Goal: Information Seeking & Learning: Learn about a topic

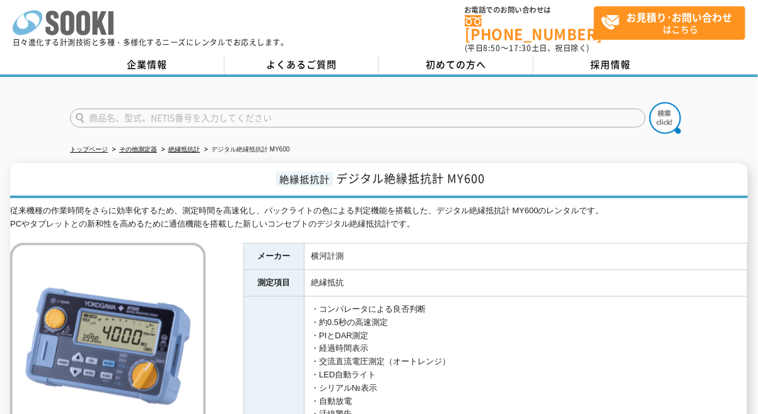
click at [104, 30] on polygon at bounding box center [100, 22] width 14 height 23
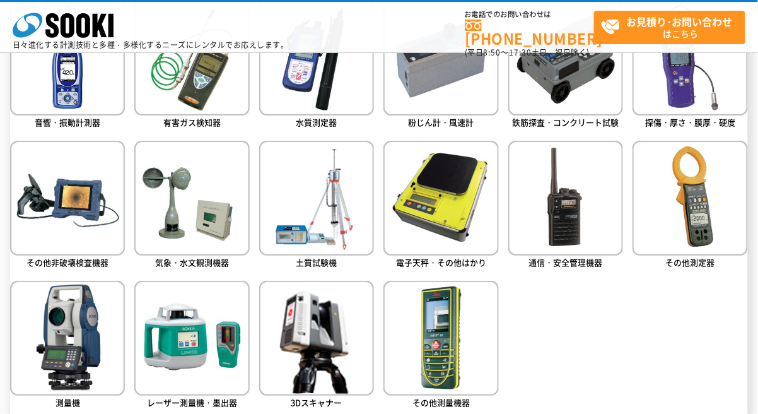
scroll to position [605, 0]
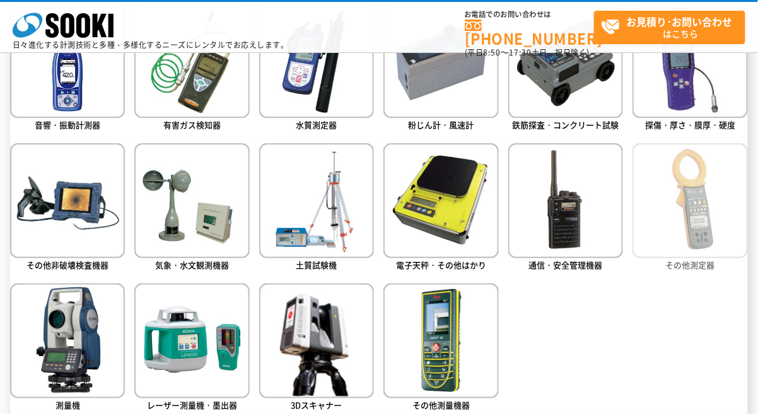
click at [680, 209] on img at bounding box center [689, 200] width 115 height 115
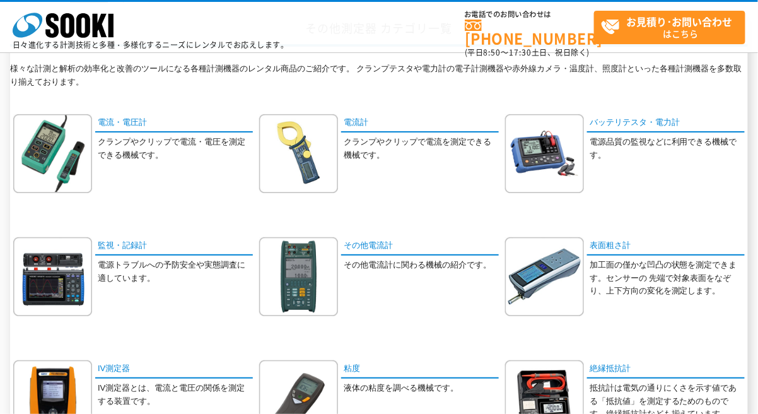
scroll to position [140, 0]
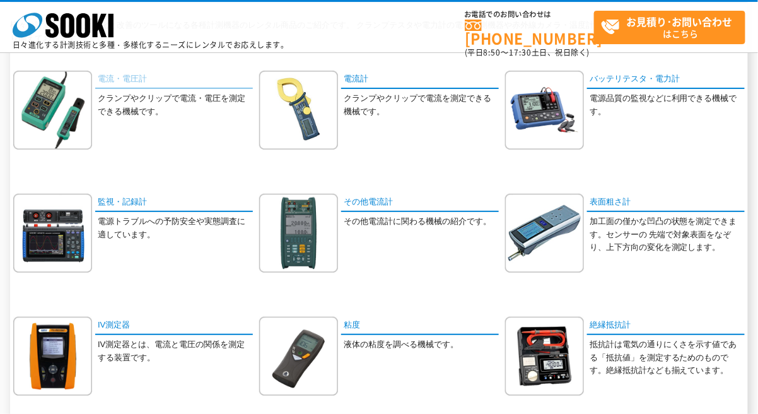
click at [115, 76] on link "電流・電圧計" at bounding box center [174, 80] width 158 height 18
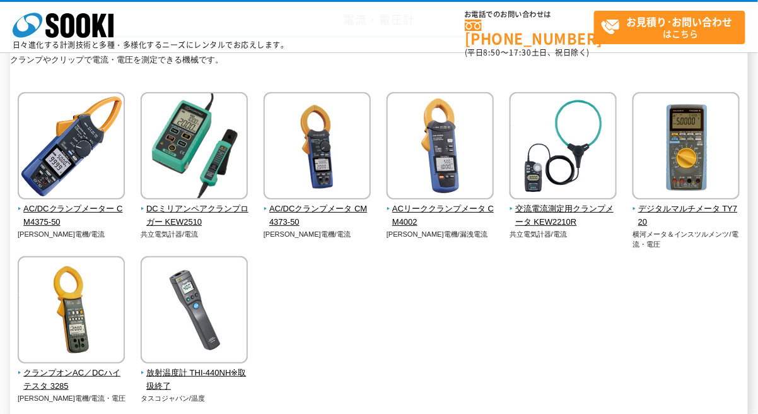
scroll to position [104, 0]
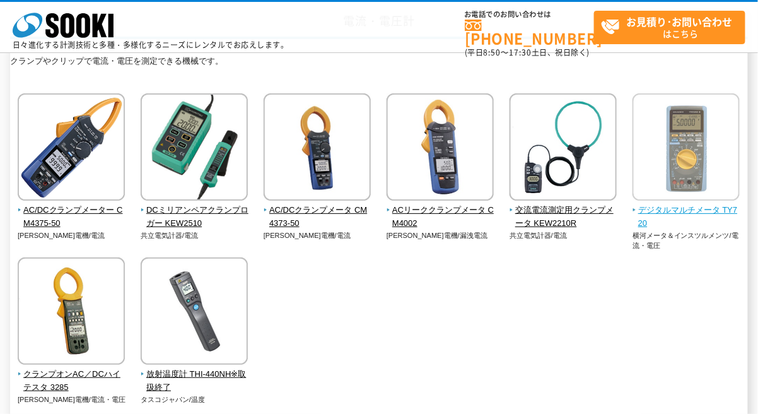
click at [680, 212] on span "デジタルマルチメータ TY720" at bounding box center [686, 217] width 108 height 26
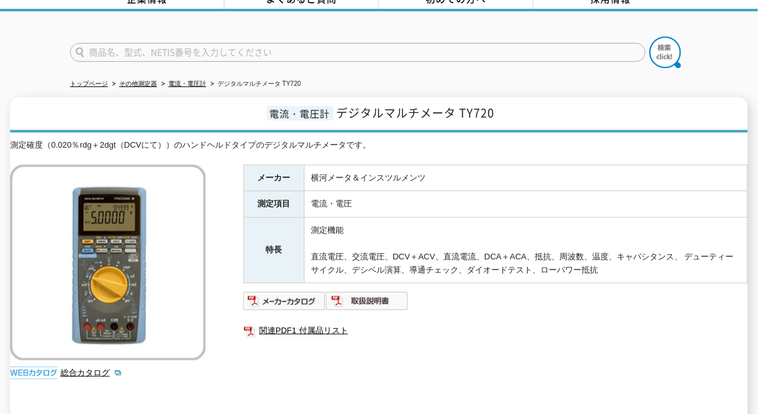
scroll to position [66, 0]
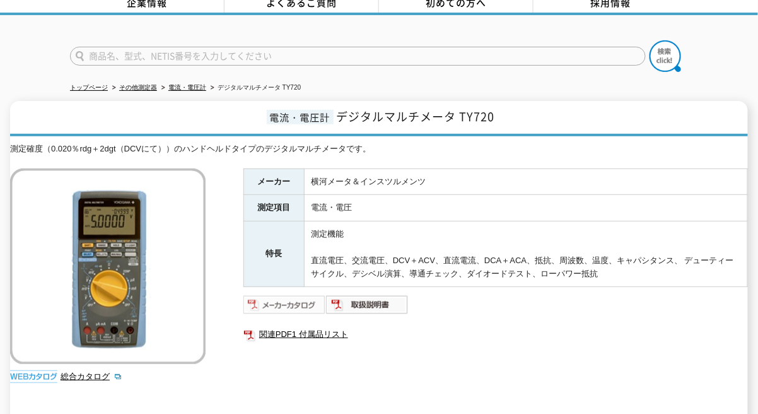
click at [267, 294] on img at bounding box center [284, 304] width 83 height 20
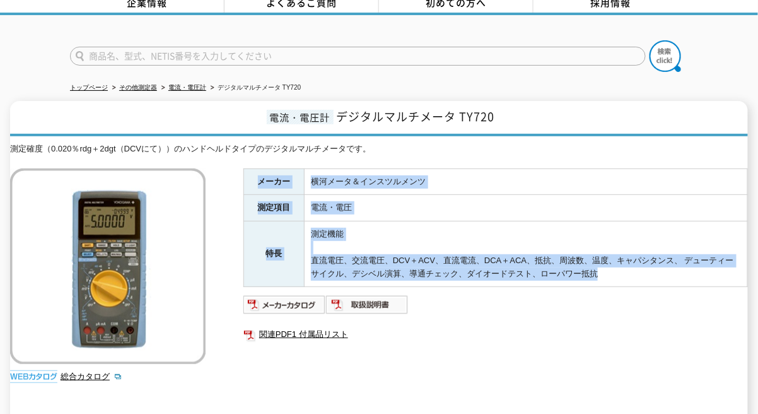
drag, startPoint x: 273, startPoint y: 282, endPoint x: 176, endPoint y: 368, distance: 129.5
click at [176, 368] on div "測定確度（0.020％rdg＋2dgt（DCVにて））のハンドヘルドタイプのデジタルマルチメータです。 総合カタログ メーカー 横河メータ＆インスツルメンツ …" at bounding box center [379, 290] width 738 height 297
click at [293, 296] on img at bounding box center [284, 304] width 83 height 20
